Goal: Task Accomplishment & Management: Use online tool/utility

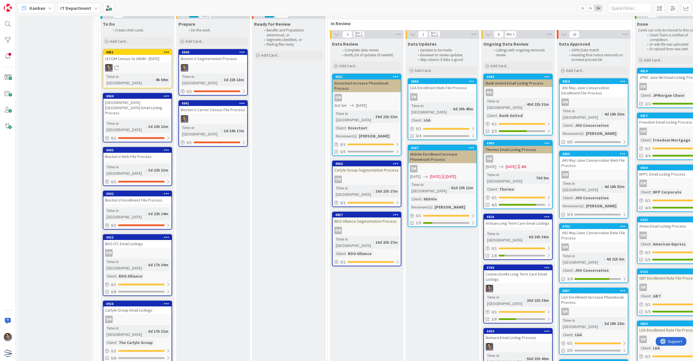
scroll to position [2096, 0]
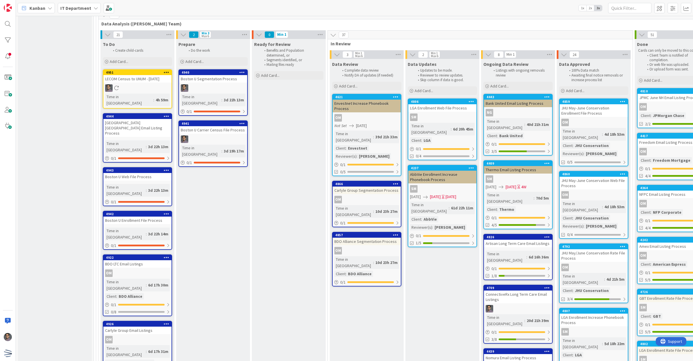
click at [507, 240] on div "Artisan Long Term Care Email Listings" at bounding box center [518, 244] width 68 height 8
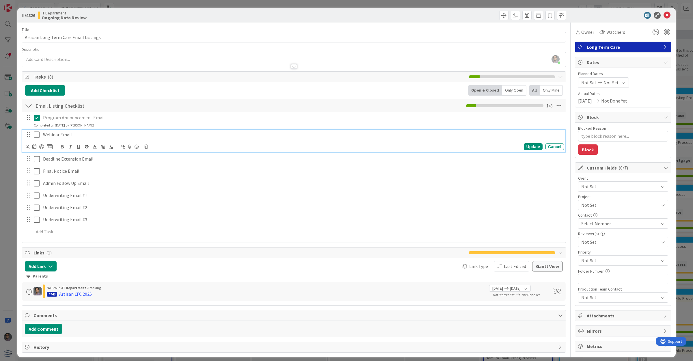
click at [36, 135] on icon at bounding box center [38, 134] width 9 height 7
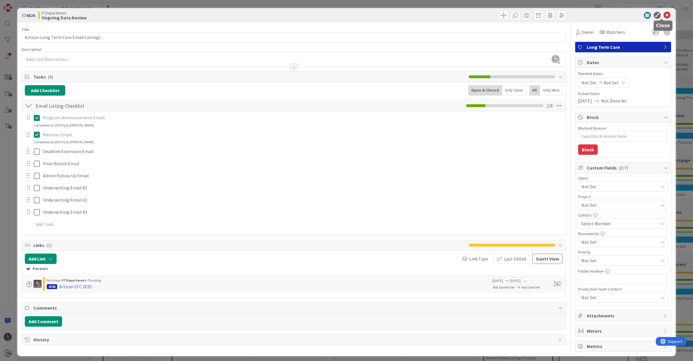
click at [663, 16] on icon at bounding box center [666, 15] width 7 height 7
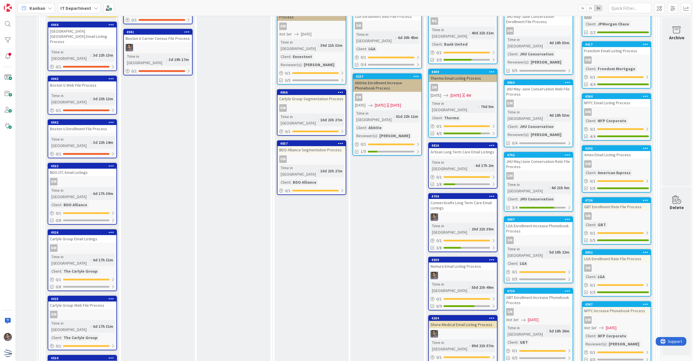
scroll to position [2251, 61]
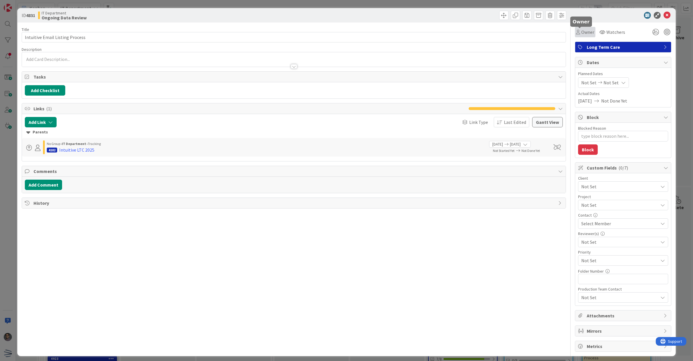
click at [585, 32] on span "Owner" at bounding box center [587, 32] width 13 height 7
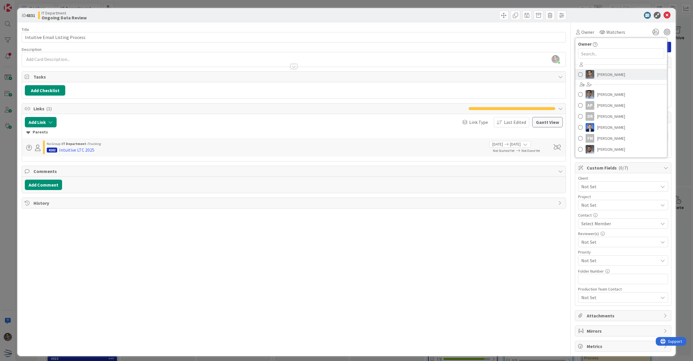
click at [597, 76] on span "[PERSON_NAME]" at bounding box center [611, 74] width 28 height 9
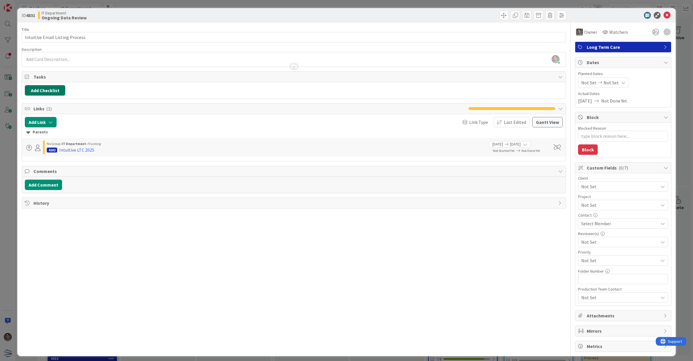
click at [39, 87] on button "Add Checklist" at bounding box center [45, 90] width 40 height 10
click at [48, 142] on link "Load template" at bounding box center [42, 143] width 29 height 6
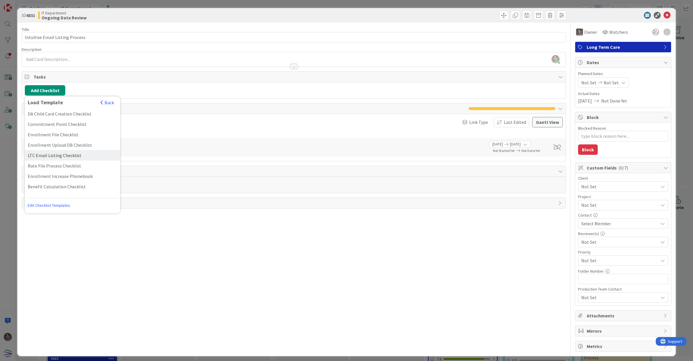
click at [57, 152] on div "LTC Email Listing Checklist" at bounding box center [72, 155] width 95 height 10
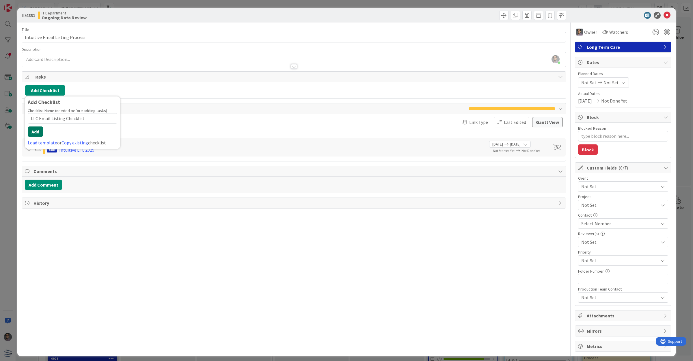
click at [35, 132] on button "Add" at bounding box center [35, 131] width 15 height 10
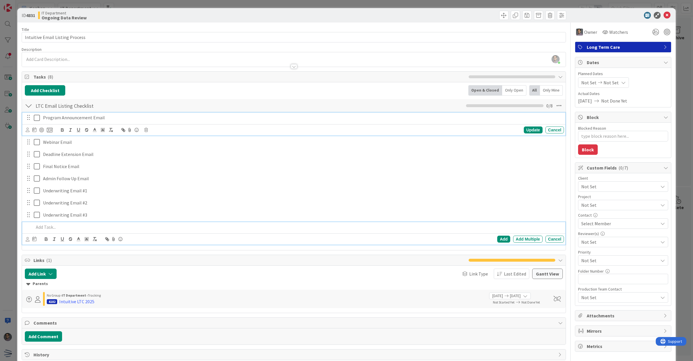
click at [38, 118] on icon at bounding box center [38, 117] width 9 height 7
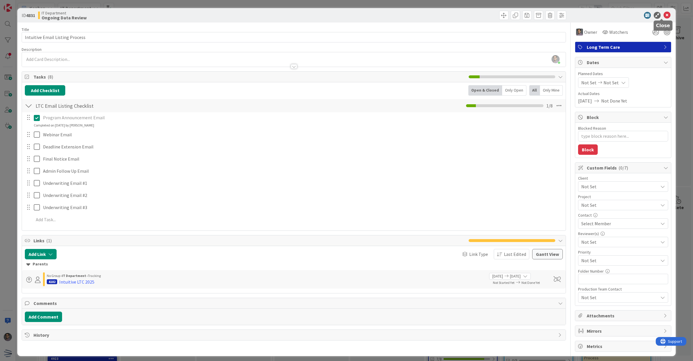
click at [663, 16] on icon at bounding box center [666, 15] width 7 height 7
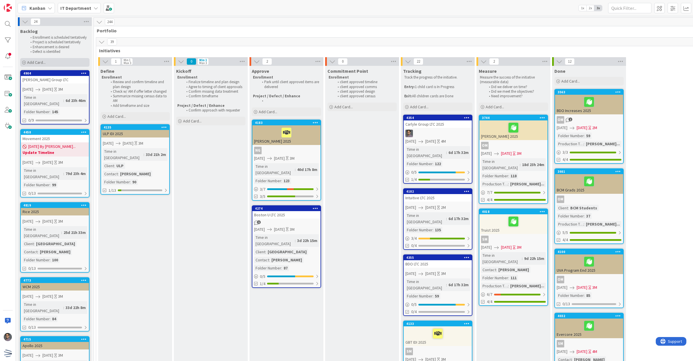
click at [48, 61] on div "Add Card..." at bounding box center [54, 62] width 69 height 9
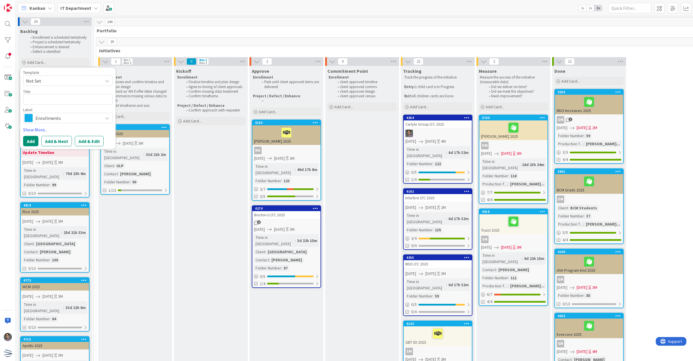
click at [44, 83] on span "Not Set" at bounding box center [62, 81] width 72 height 8
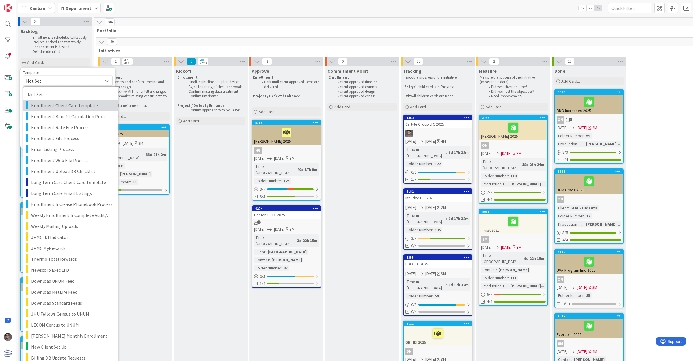
click at [65, 106] on span "Enrollment Client Card Template" at bounding box center [72, 106] width 83 height 8
type textarea "x"
type textarea "Enrollment Client Card Template"
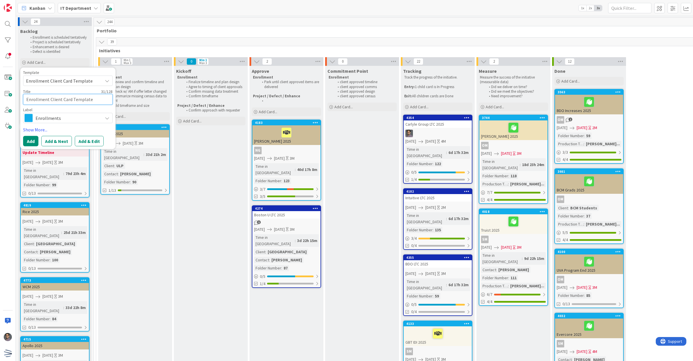
drag, startPoint x: 93, startPoint y: 101, endPoint x: -4, endPoint y: 90, distance: 98.2
click at [0, 90] on html "Kanban IT Department 1x 2x 3x 24 Backlog Enrollment is scheduled tentatively Pr…" at bounding box center [346, 180] width 693 height 361
type textarea "x"
type textarea "Da"
type textarea "x"
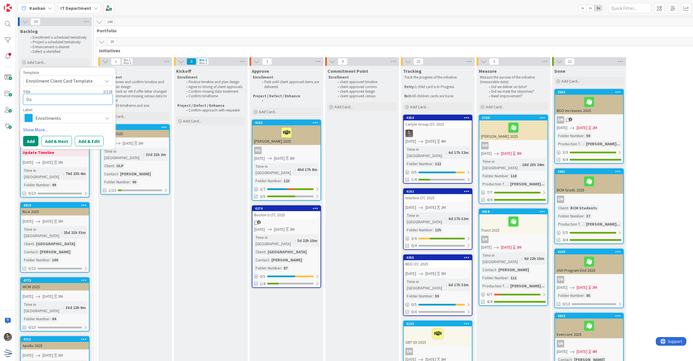
type textarea "Day"
type textarea "x"
type textarea "DayF"
type textarea "x"
type textarea "DayFo"
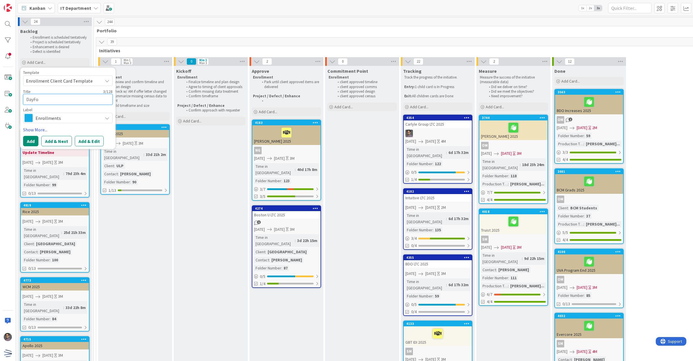
type textarea "x"
type textarea "DayFor"
type textarea "x"
type textarea "DayForc"
type textarea "x"
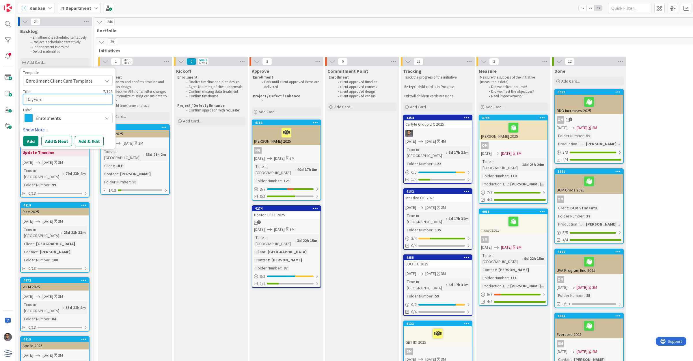
type textarea "DayForce"
type textarea "x"
type textarea "DayForce"
type textarea "x"
type textarea "DayForce"
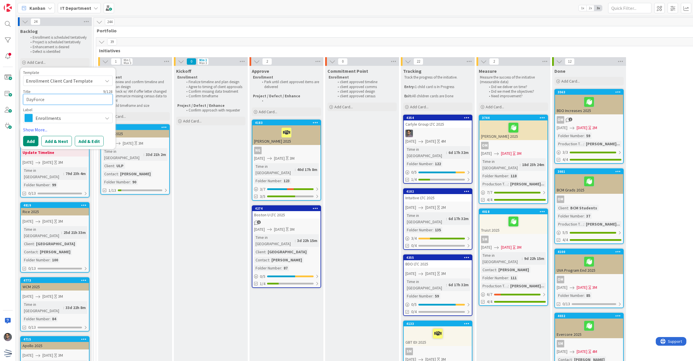
type textarea "x"
type textarea "DayForce"
type textarea "x"
type textarea "DayFor"
type textarea "x"
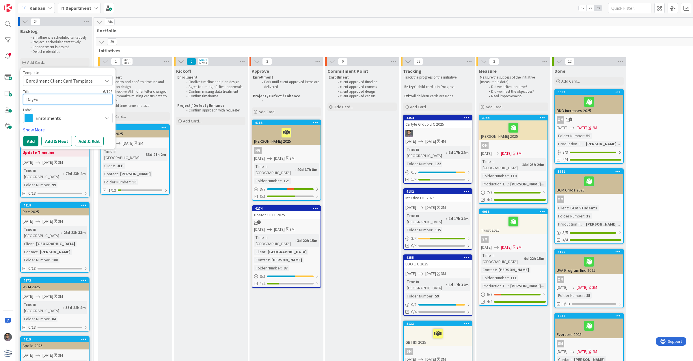
type textarea "DayF"
type textarea "x"
type textarea "Day"
type textarea "x"
type textarea "Dayf"
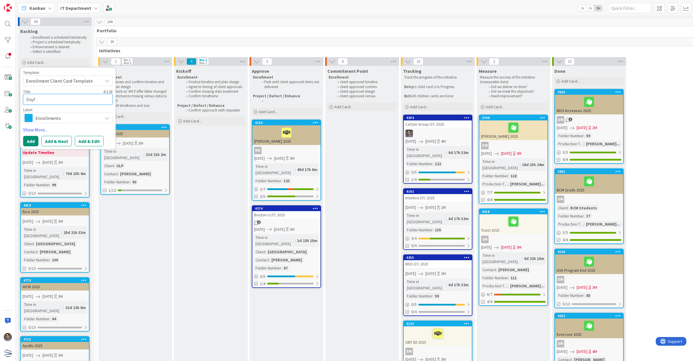
type textarea "x"
type textarea "Dayfo"
type textarea "x"
type textarea "Dayfor"
type textarea "x"
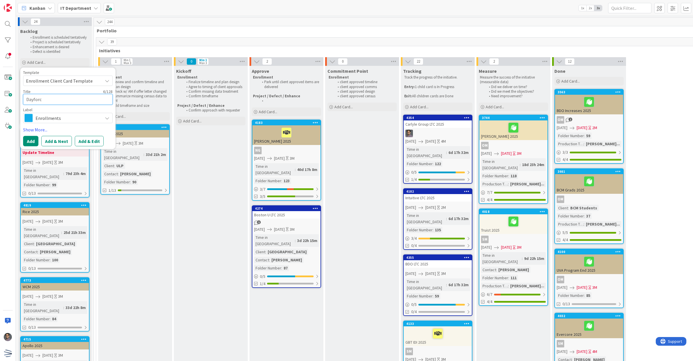
type textarea "Dayforce"
type textarea "x"
type textarea "Dayforce"
type textarea "x"
type textarea "Dayforce"
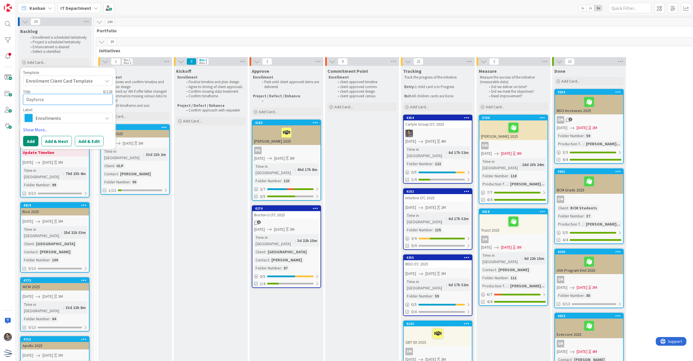
type textarea "x"
type textarea "Dayforce"
type textarea "x"
type textarea "Dayforce I"
type textarea "x"
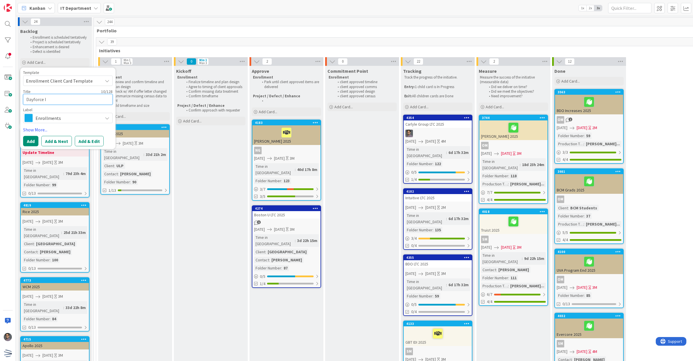
type textarea "Dayforce ID"
type textarea "x"
type textarea "Dayforce IDI"
type textarea "x"
type textarea "Dayforce IDI"
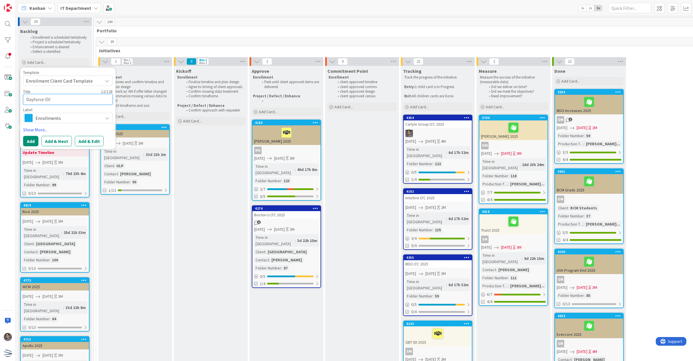
type textarea "x"
type textarea "Dayforce IDI"
type textarea "x"
type textarea "Dayforce IDI"
type textarea "x"
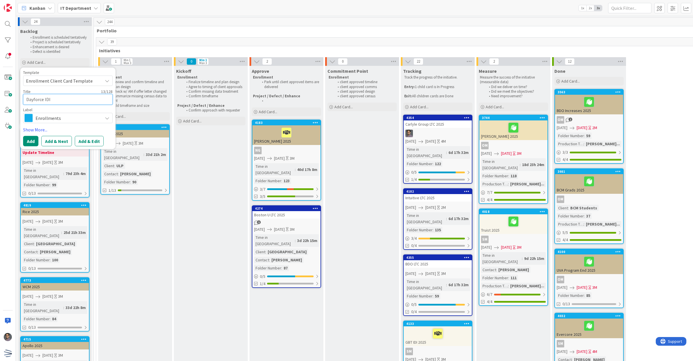
type textarea "Dayforce IDI 2"
type textarea "x"
type textarea "Dayforce IDI 202"
type textarea "x"
type textarea "Dayforce IDI 2020"
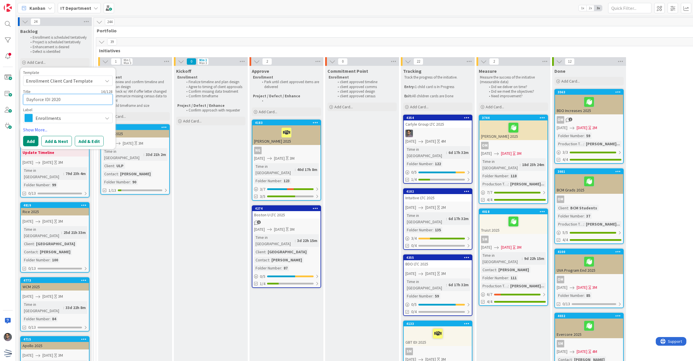
type textarea "x"
type textarea "Dayforce IDI 20205"
type textarea "x"
type textarea "Dayforce IDI 2020"
type textarea "x"
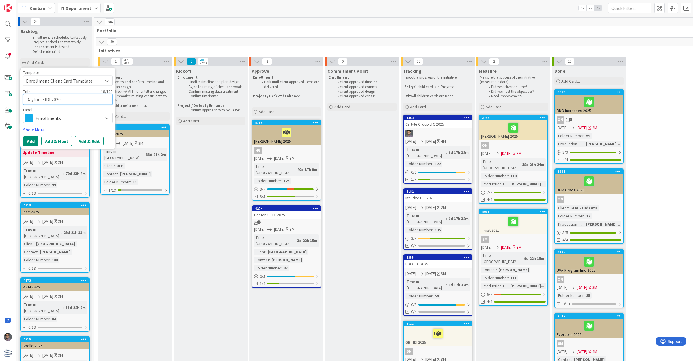
type textarea "Dayforce IDI 202"
type textarea "x"
type textarea "Dayforce IDI 2025"
click at [32, 139] on button "Add" at bounding box center [30, 141] width 15 height 10
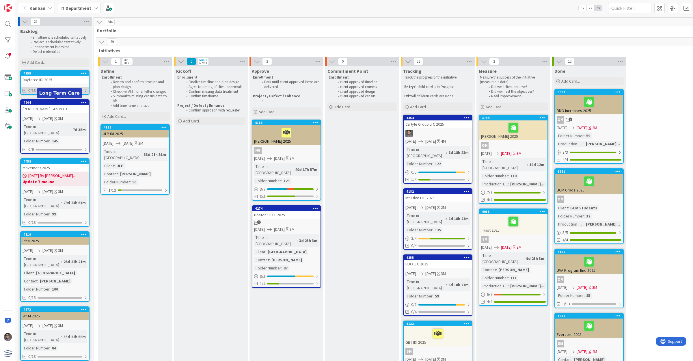
click at [52, 87] on div "0/13" at bounding box center [55, 90] width 68 height 7
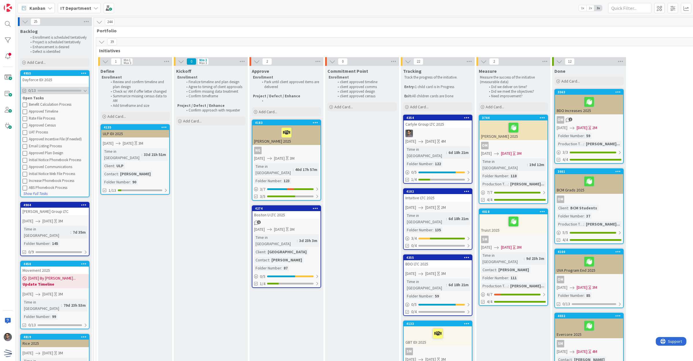
click at [52, 87] on div "0/13" at bounding box center [55, 90] width 68 height 7
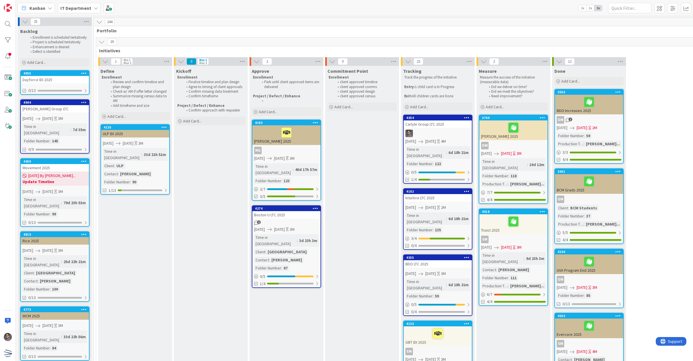
click at [53, 80] on div "Dayforce IDI 2025" at bounding box center [55, 80] width 68 height 8
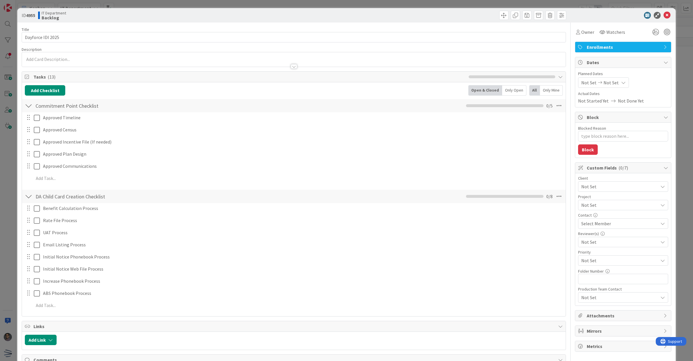
type textarea "x"
click at [582, 81] on span "Not Set" at bounding box center [588, 82] width 15 height 7
click at [619, 132] on td "6" at bounding box center [623, 132] width 11 height 11
type input "[DATE]"
type textarea "x"
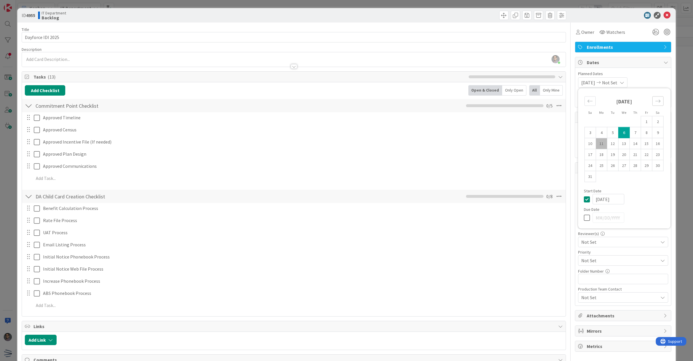
click at [655, 100] on icon "Move forward to switch to the next month." at bounding box center [657, 100] width 5 height 5
click at [596, 153] on td "17" at bounding box center [601, 154] width 11 height 11
type input "[DATE]"
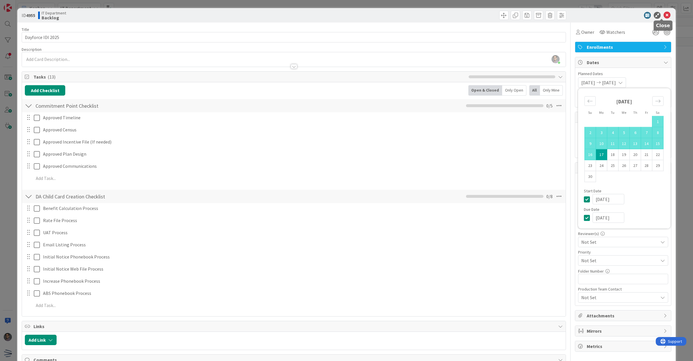
click at [663, 13] on icon at bounding box center [666, 15] width 7 height 7
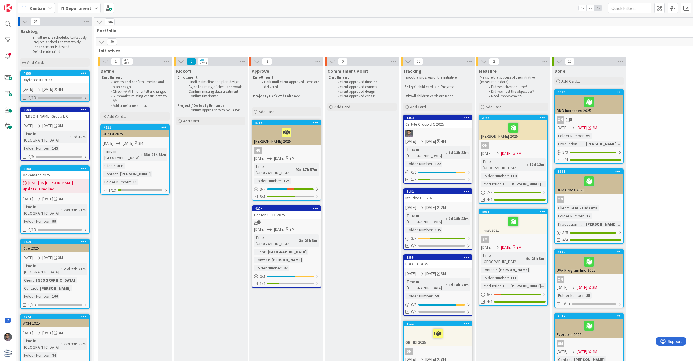
click at [66, 97] on div at bounding box center [60, 98] width 44 height 2
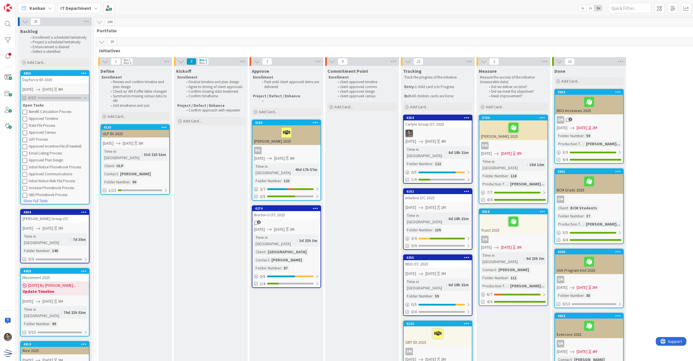
click at [66, 97] on div at bounding box center [60, 98] width 44 height 2
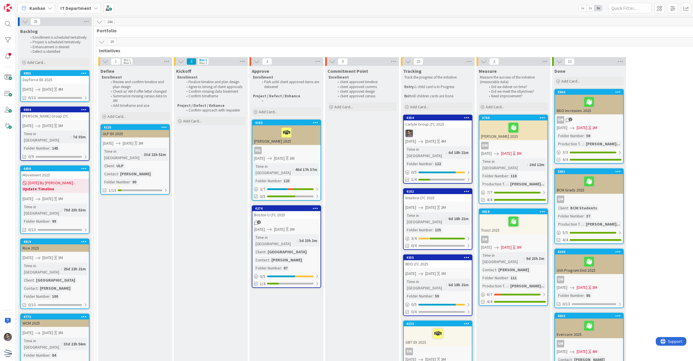
click at [49, 81] on div "Dayforce IDI 2025" at bounding box center [55, 80] width 68 height 8
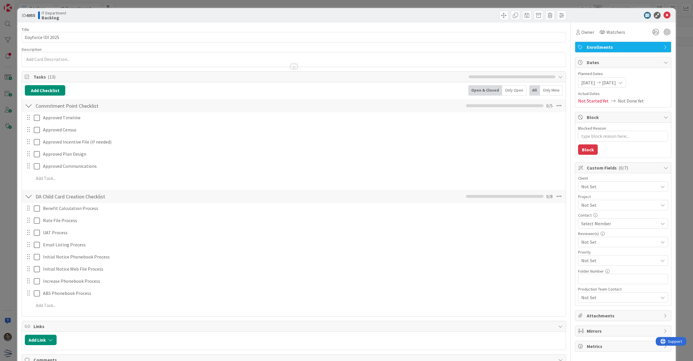
type textarea "x"
click at [599, 279] on input "text" at bounding box center [623, 279] width 90 height 10
type input "99"
type textarea "x"
type input "99"
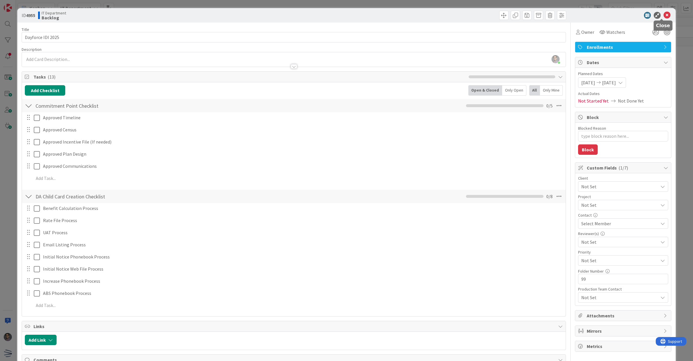
click at [663, 16] on icon at bounding box center [666, 15] width 7 height 7
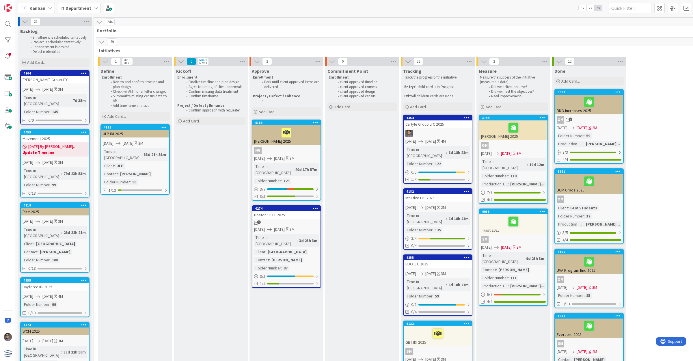
click at [72, 226] on div "Time in [GEOGRAPHIC_DATA] : 25d 22h 21m Client : [GEOGRAPHIC_DATA] Contact : [P…" at bounding box center [55, 244] width 65 height 37
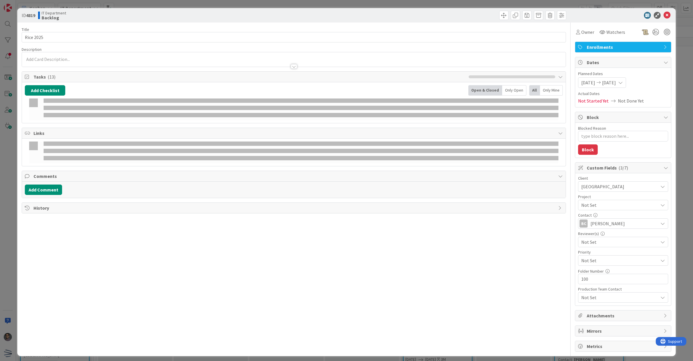
type textarea "x"
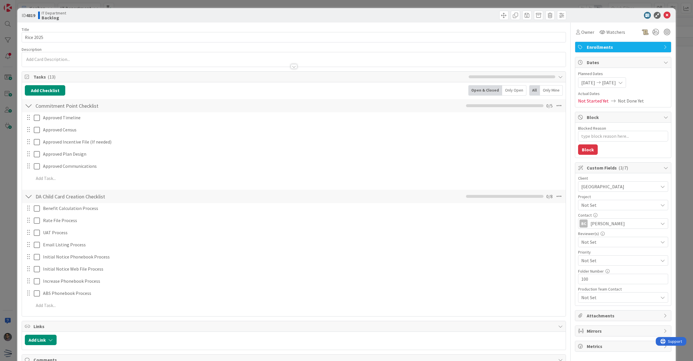
scroll to position [50, 0]
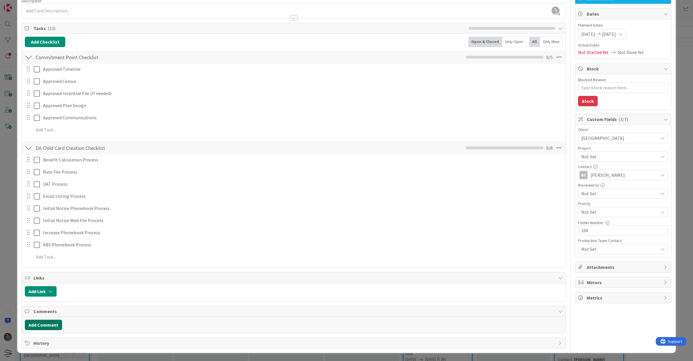
click at [51, 325] on button "Add Comment" at bounding box center [43, 325] width 37 height 10
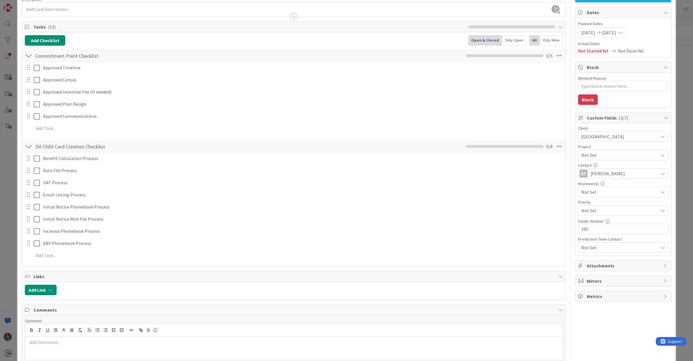
scroll to position [91, 0]
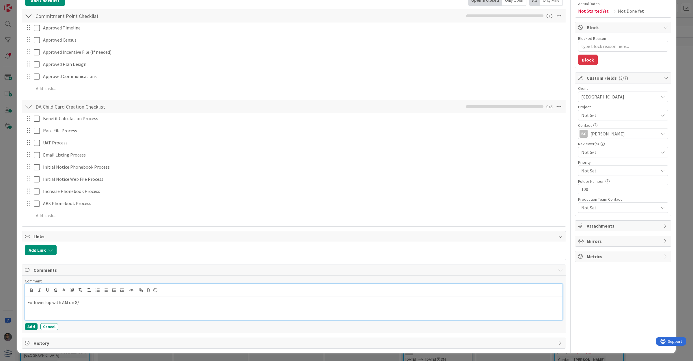
click at [87, 304] on p "Followed up with AM on 8/" at bounding box center [293, 302] width 533 height 7
click at [100, 309] on div "Followed up with AM on 8/" at bounding box center [293, 308] width 537 height 23
click at [28, 324] on button "Add" at bounding box center [31, 326] width 13 height 7
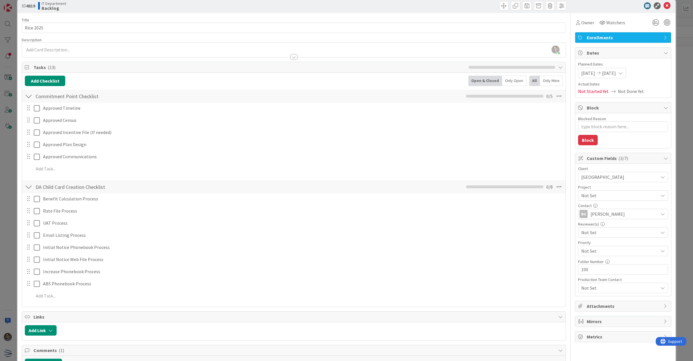
scroll to position [0, 0]
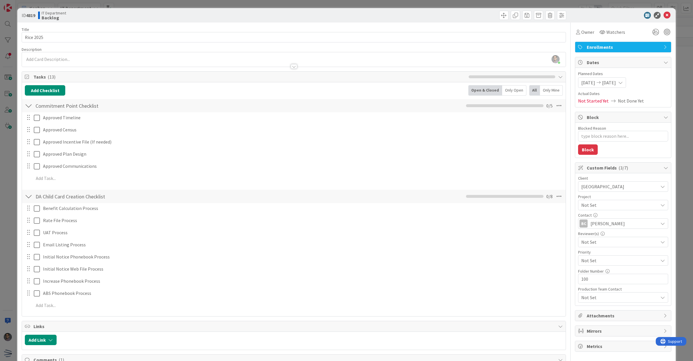
click at [665, 16] on div at bounding box center [620, 15] width 102 height 7
click at [663, 16] on icon at bounding box center [666, 15] width 7 height 7
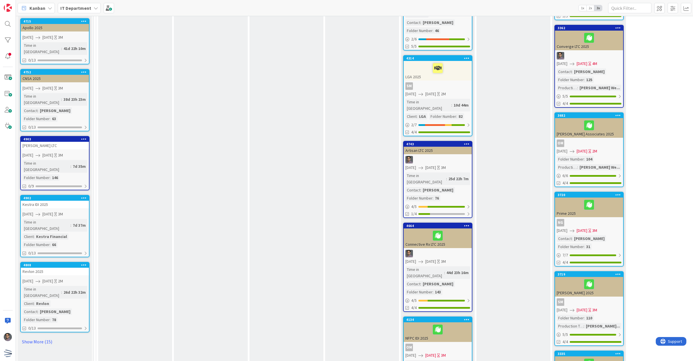
scroll to position [361, 0]
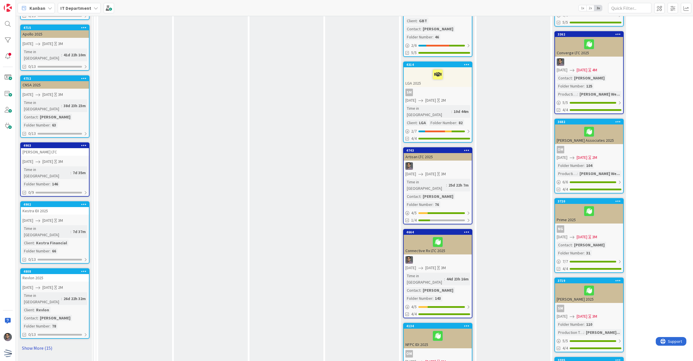
click at [31, 343] on link "Show More (15)" at bounding box center [54, 347] width 69 height 9
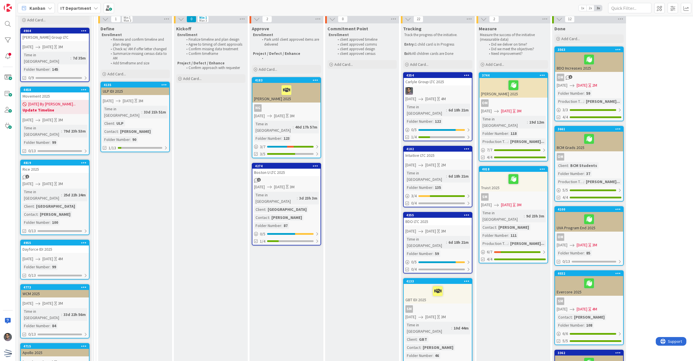
scroll to position [36, 0]
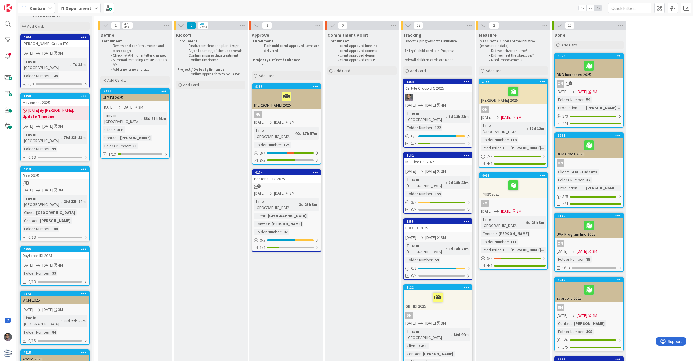
click at [60, 107] on span "[DATE] By [PERSON_NAME]..." at bounding box center [51, 110] width 47 height 6
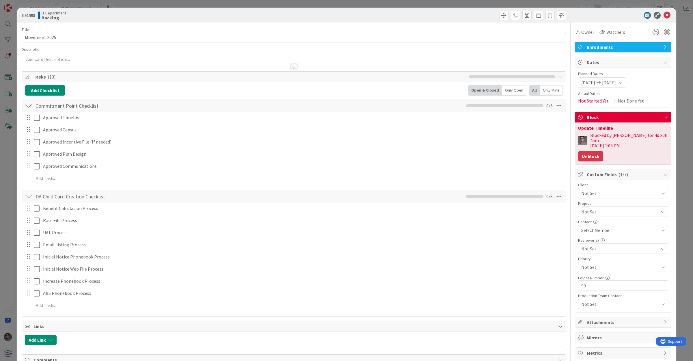
click at [583, 151] on button "Unblock" at bounding box center [590, 156] width 25 height 10
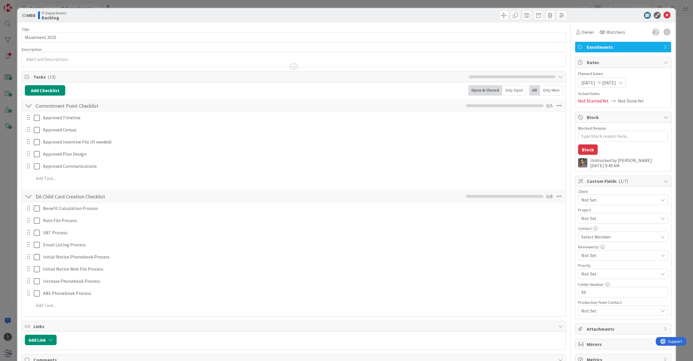
type textarea "x"
click at [591, 84] on span "[DATE]" at bounding box center [588, 82] width 14 height 7
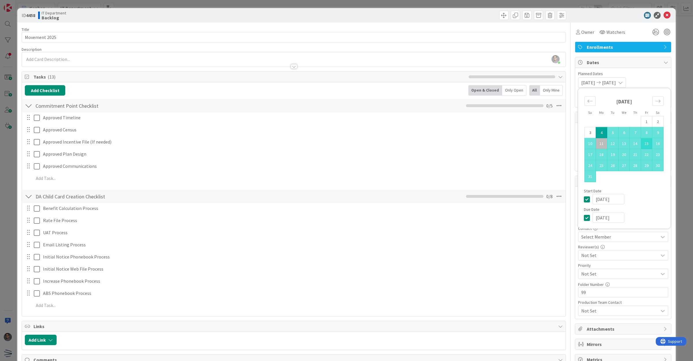
click at [642, 144] on td "15" at bounding box center [646, 143] width 11 height 11
type input "[DATE]"
type textarea "x"
click at [655, 102] on icon "Move forward to switch to the next month." at bounding box center [657, 100] width 5 height 5
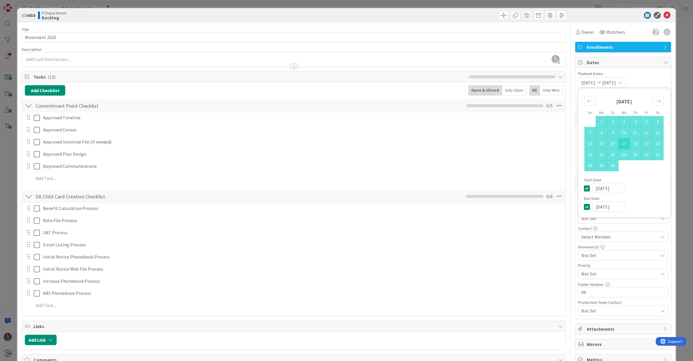
click at [619, 144] on td "17" at bounding box center [623, 143] width 11 height 11
type input "[DATE]"
type textarea "x"
click at [663, 18] on icon at bounding box center [666, 15] width 7 height 7
